Goal: Task Accomplishment & Management: Manage account settings

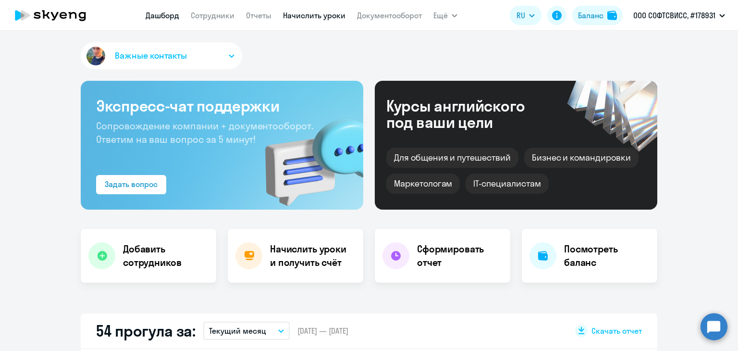
click at [307, 18] on link "Начислить уроки" at bounding box center [314, 16] width 62 height 10
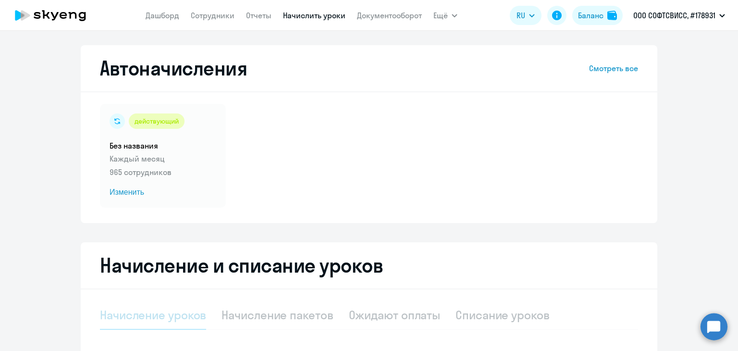
scroll to position [101, 0]
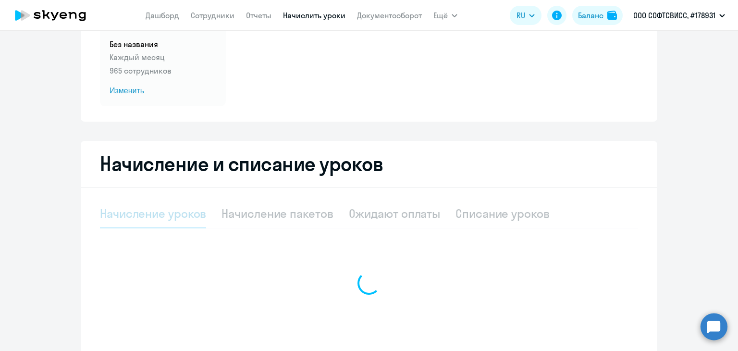
select select "10"
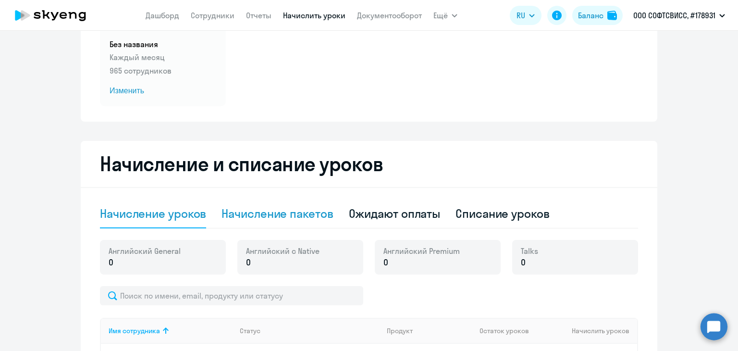
click at [290, 214] on div "Начисление пакетов" at bounding box center [276, 213] width 111 height 15
select select "10"
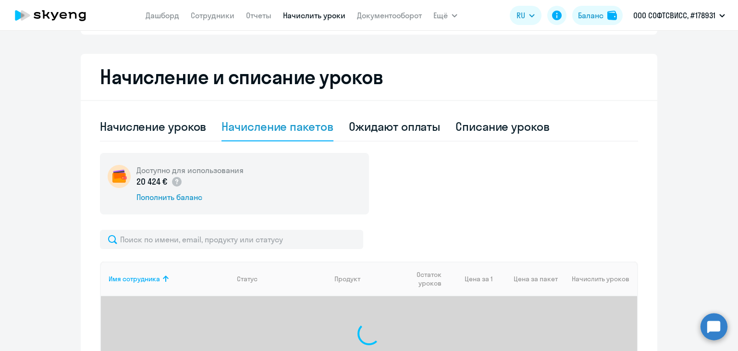
scroll to position [195, 0]
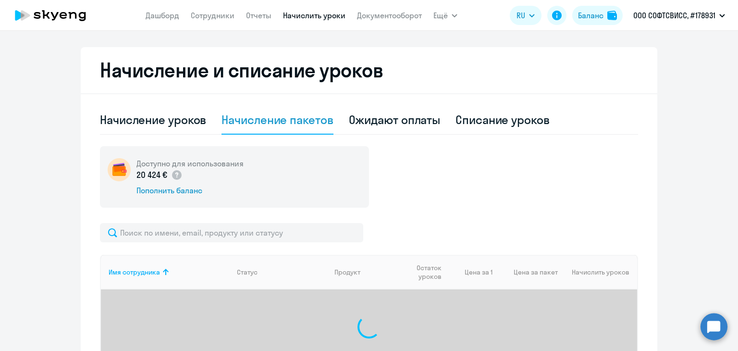
click at [204, 8] on nav "[PERSON_NAME] Отчеты Начислить уроки Документооборот" at bounding box center [284, 15] width 276 height 19
click at [206, 16] on link "Сотрудники" at bounding box center [213, 16] width 44 height 10
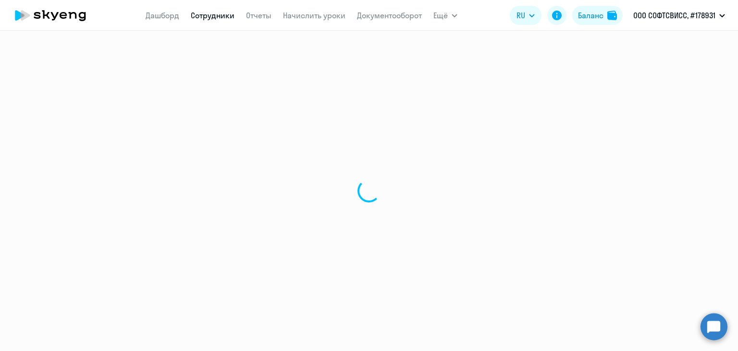
select select "30"
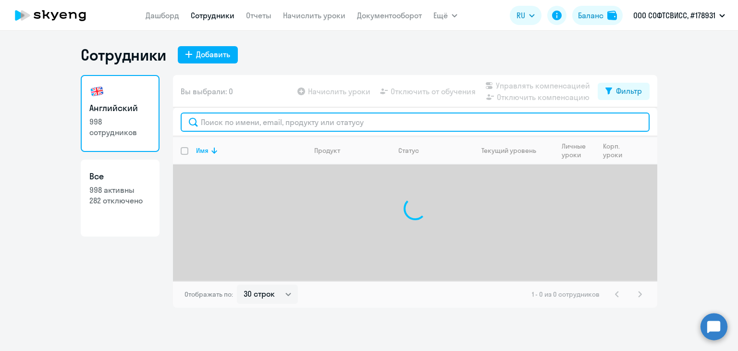
click at [243, 125] on input "text" at bounding box center [415, 121] width 469 height 19
paste input "[PERSON_NAME]"
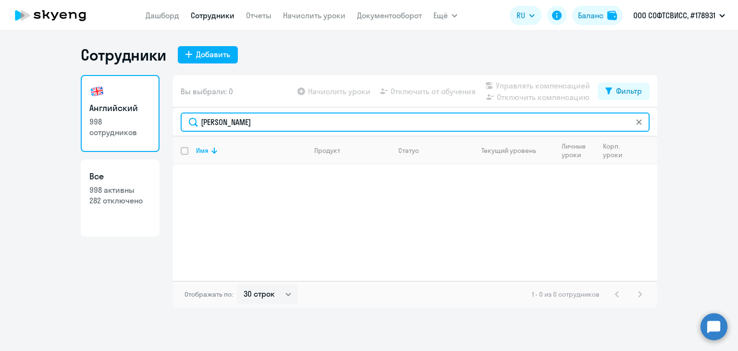
drag, startPoint x: 243, startPoint y: 121, endPoint x: 167, endPoint y: 117, distance: 76.0
click at [167, 117] on div "Английский 998 сотрудников Все 998 активны 282 отключено Вы выбрали: 0 Начислит…" at bounding box center [369, 191] width 576 height 232
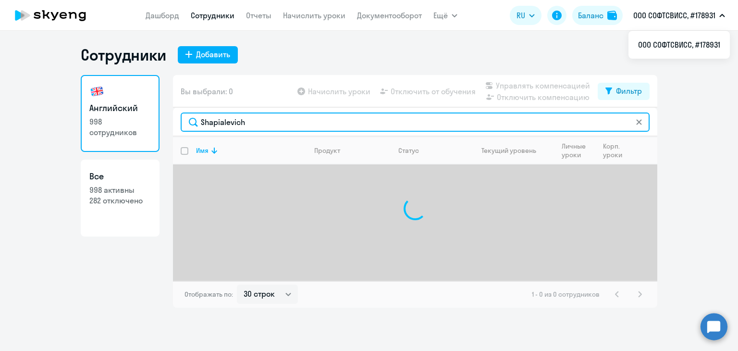
type input "Shapialevich"
